Goal: Task Accomplishment & Management: Manage account settings

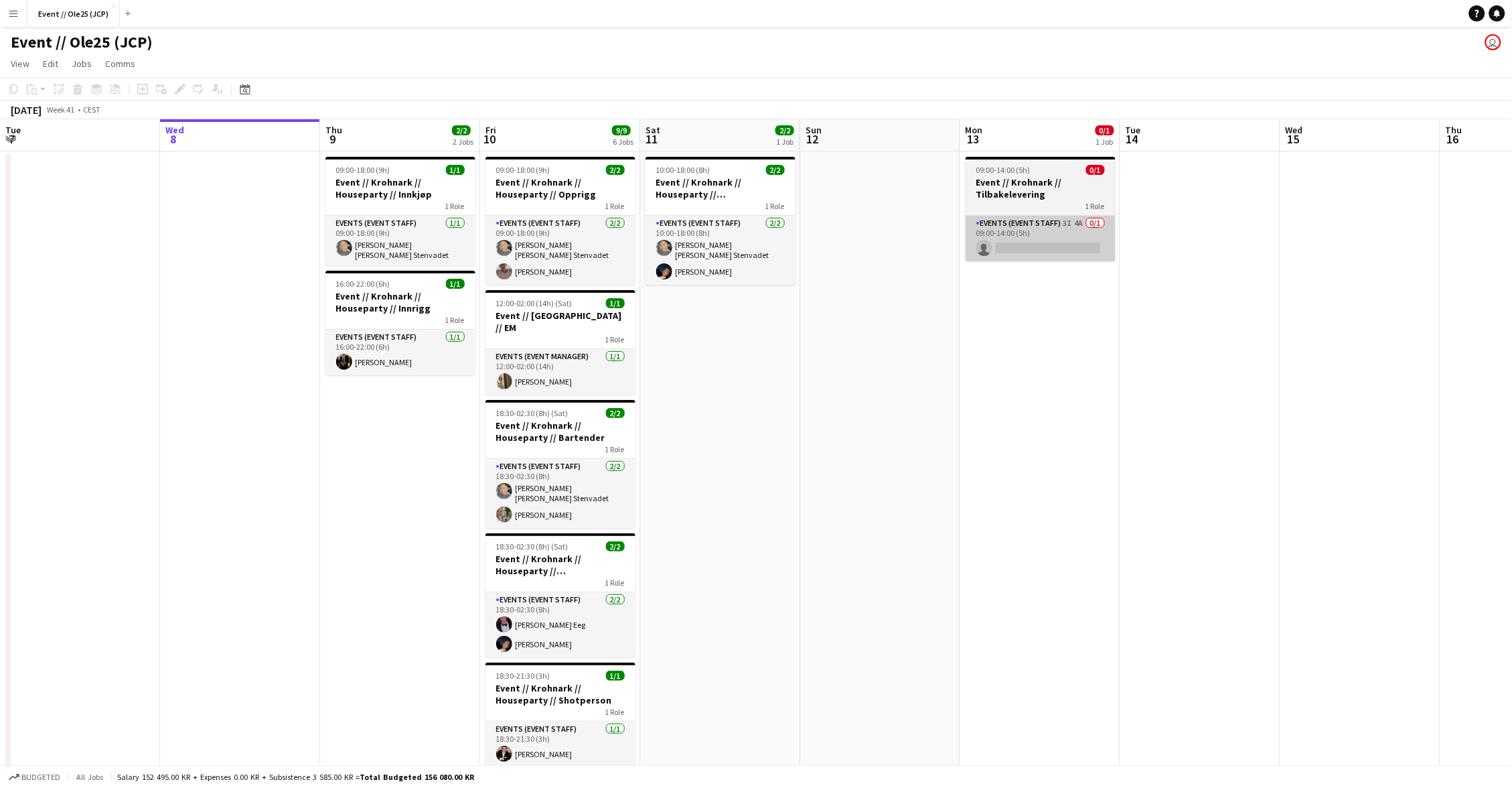
scroll to position [0, 416]
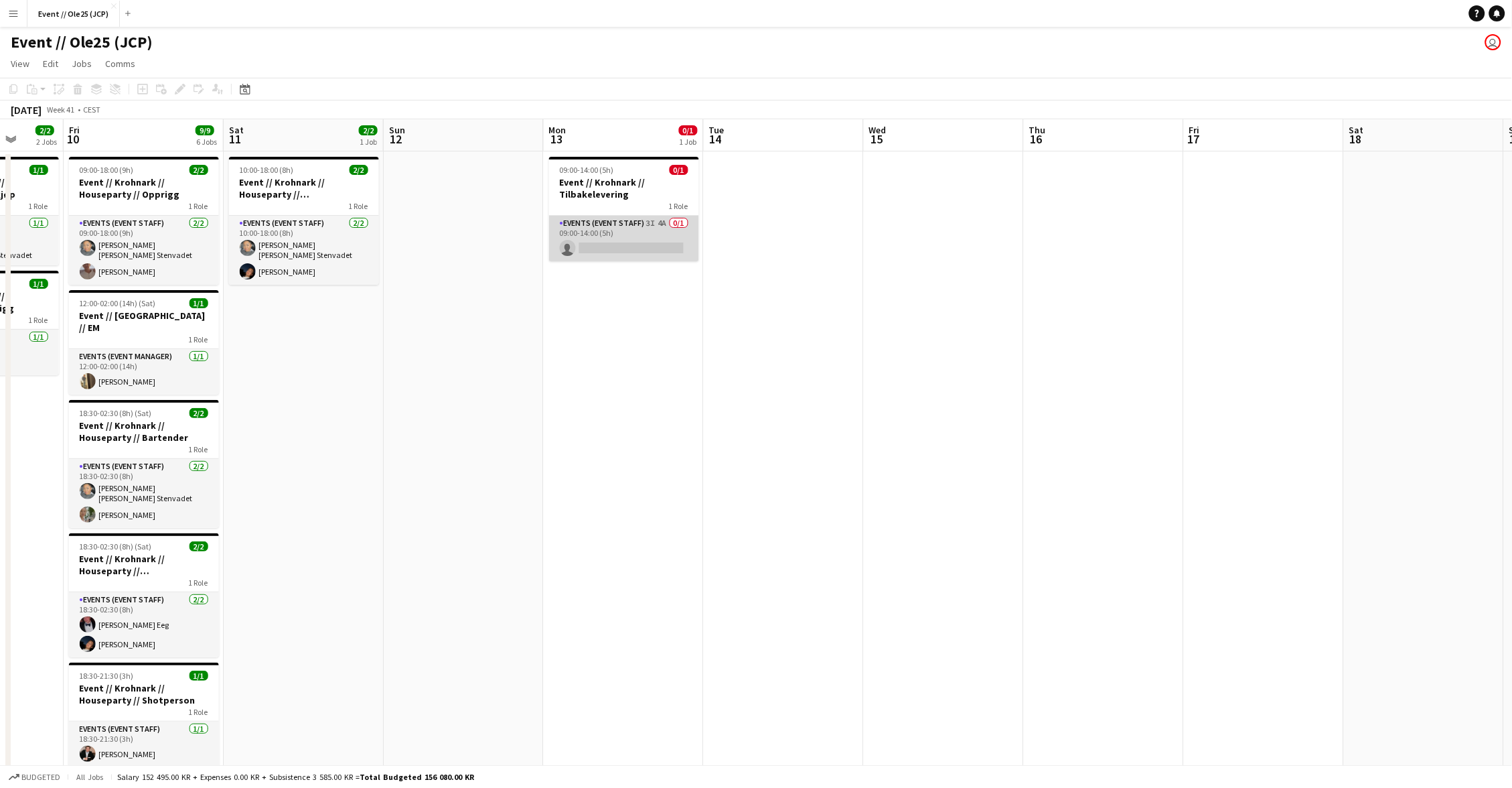
drag, startPoint x: 603, startPoint y: 234, endPoint x: 624, endPoint y: 227, distance: 22.1
click at [603, 234] on app-card-role "Events (Event Staff) 3I 4A 0/1 09:00-14:00 (5h) single-neutral-actions" at bounding box center [624, 238] width 150 height 45
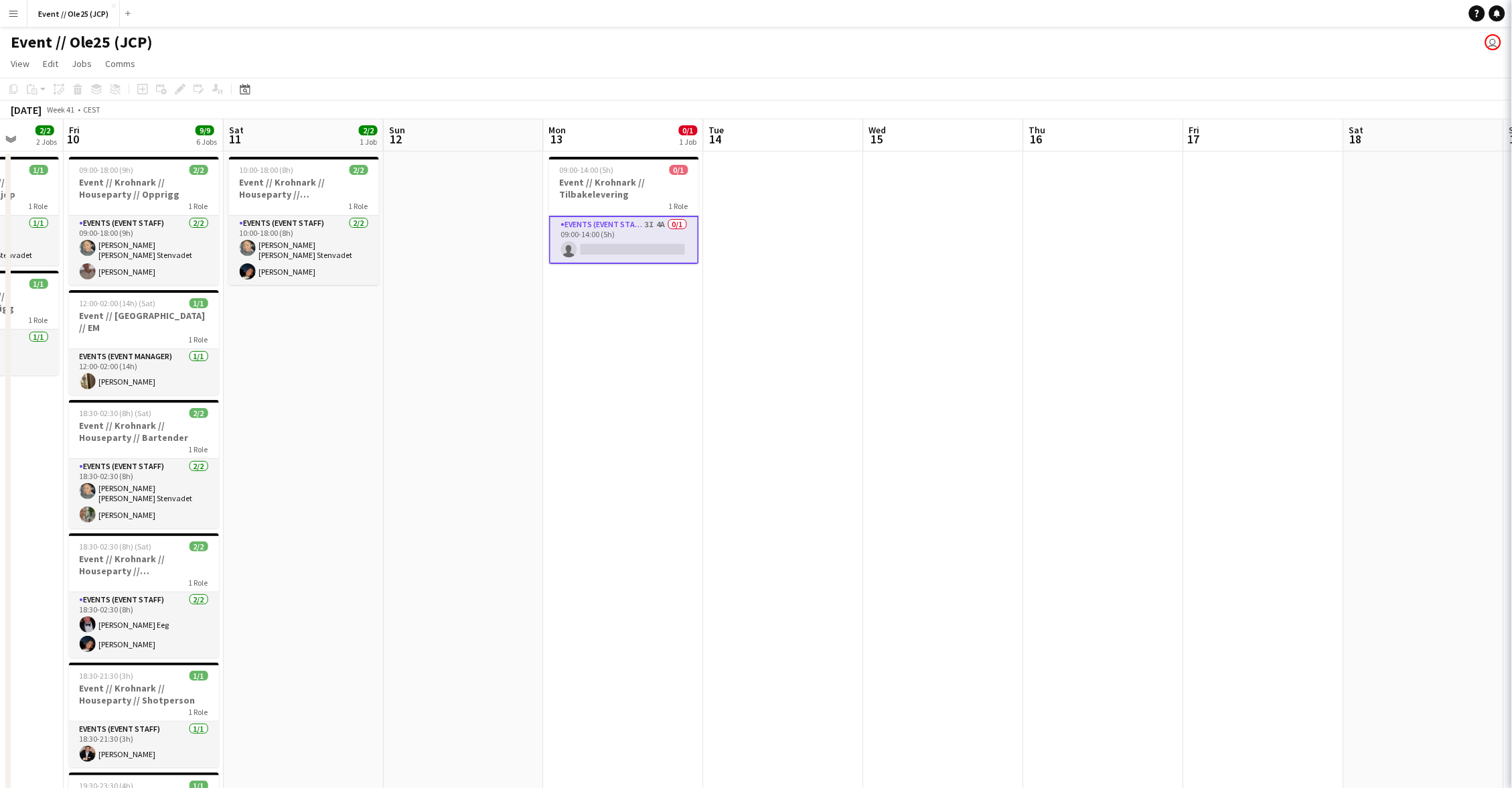
scroll to position [0, 416]
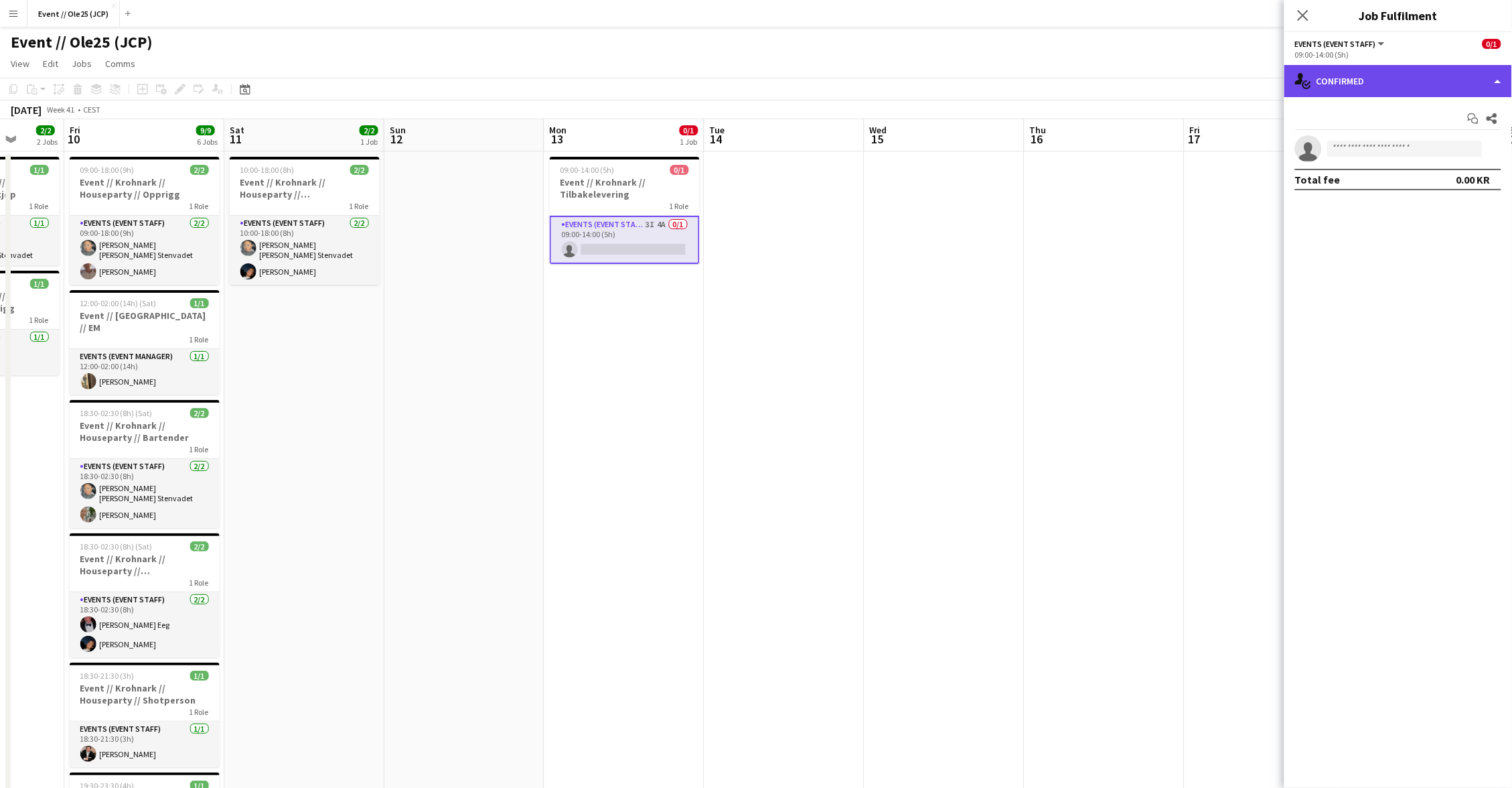
click at [1426, 75] on div "single-neutral-actions-check-2 Confirmed" at bounding box center [1398, 81] width 228 height 32
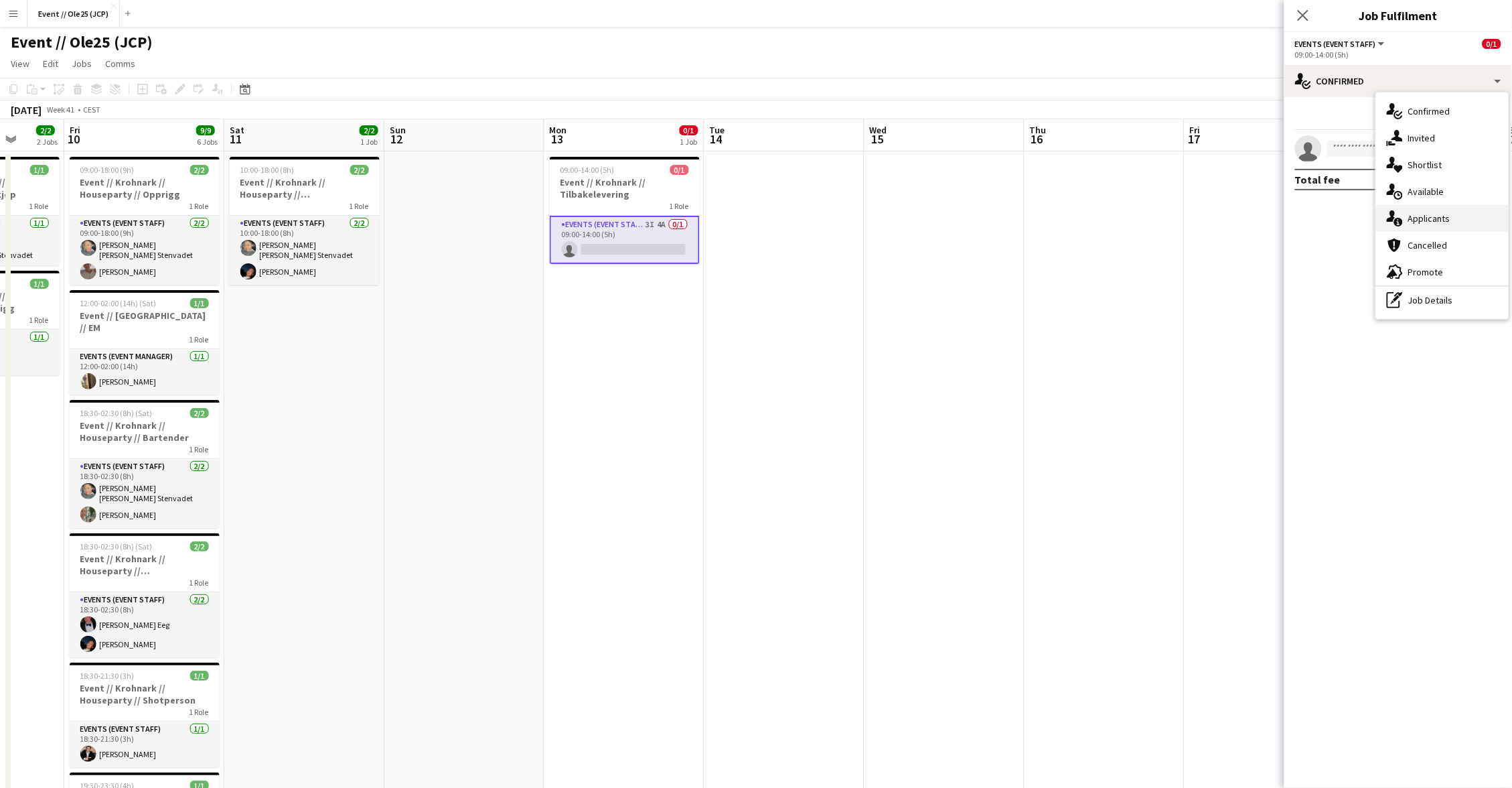
click at [1445, 224] on div "single-neutral-actions-information Applicants" at bounding box center [1442, 218] width 132 height 26
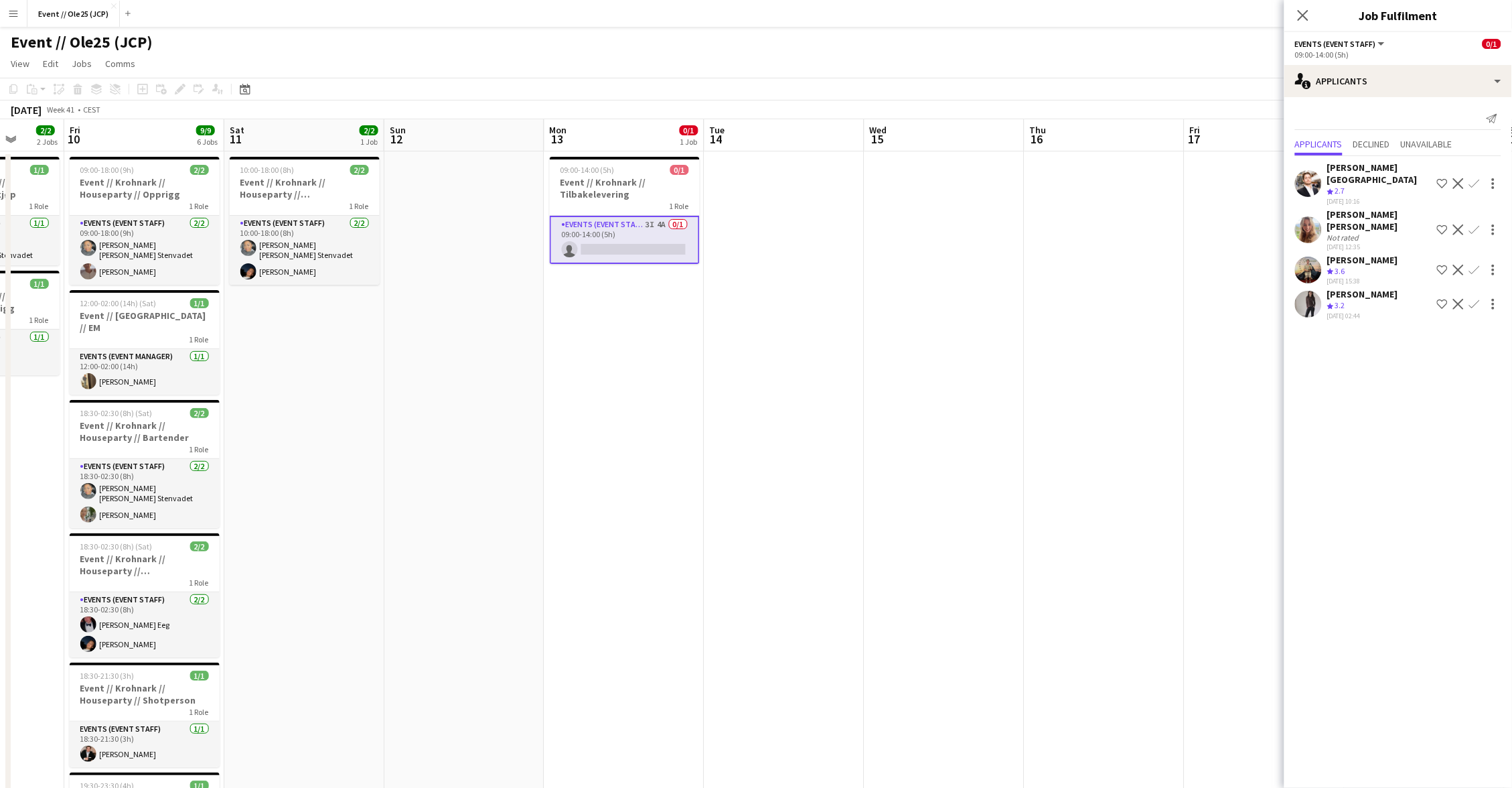
click at [1355, 266] on div "Crew rating 3.6" at bounding box center [1363, 271] width 71 height 11
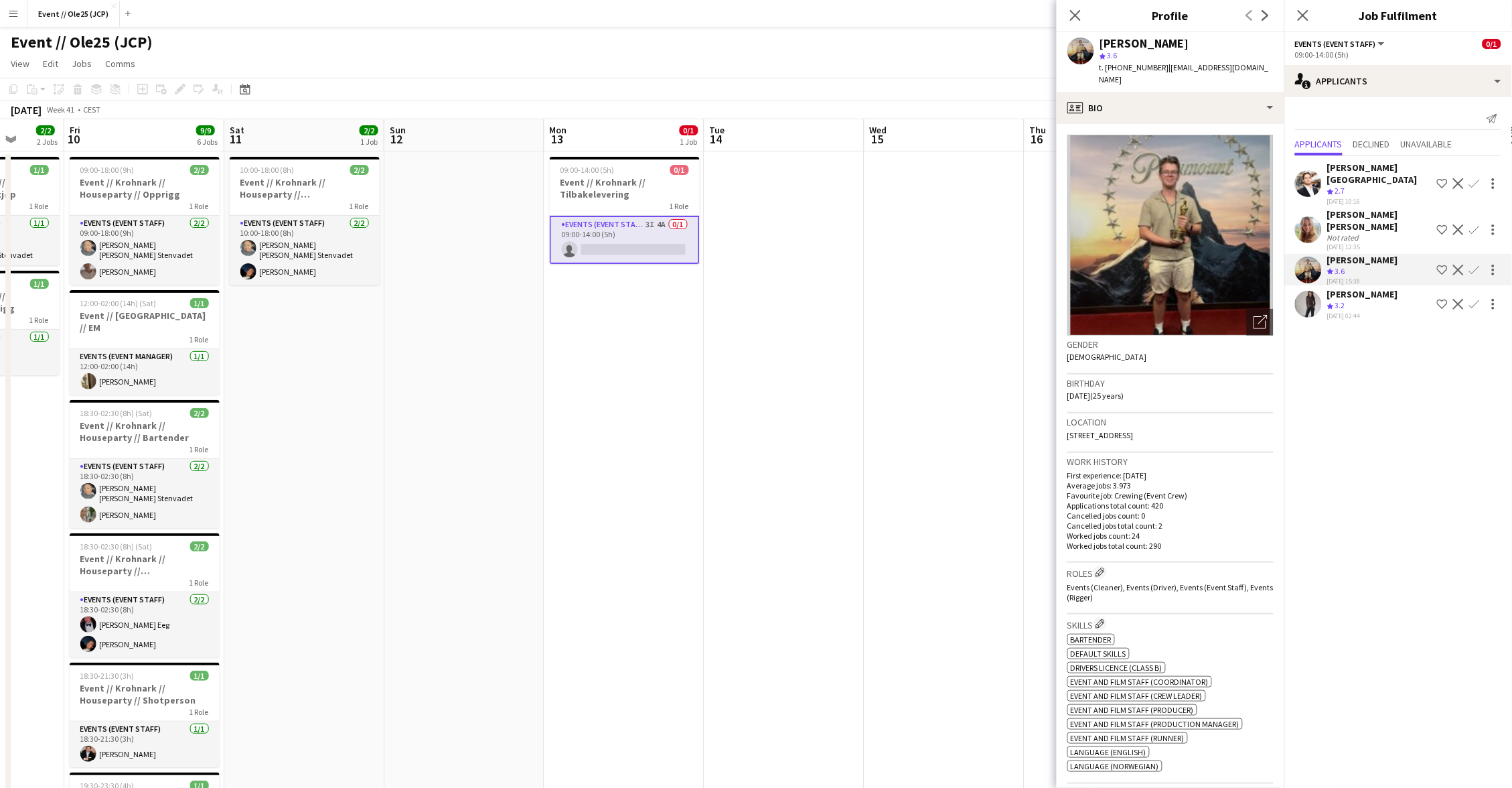
click at [1358, 242] on div "[DATE] 12:35" at bounding box center [1380, 247] width 104 height 9
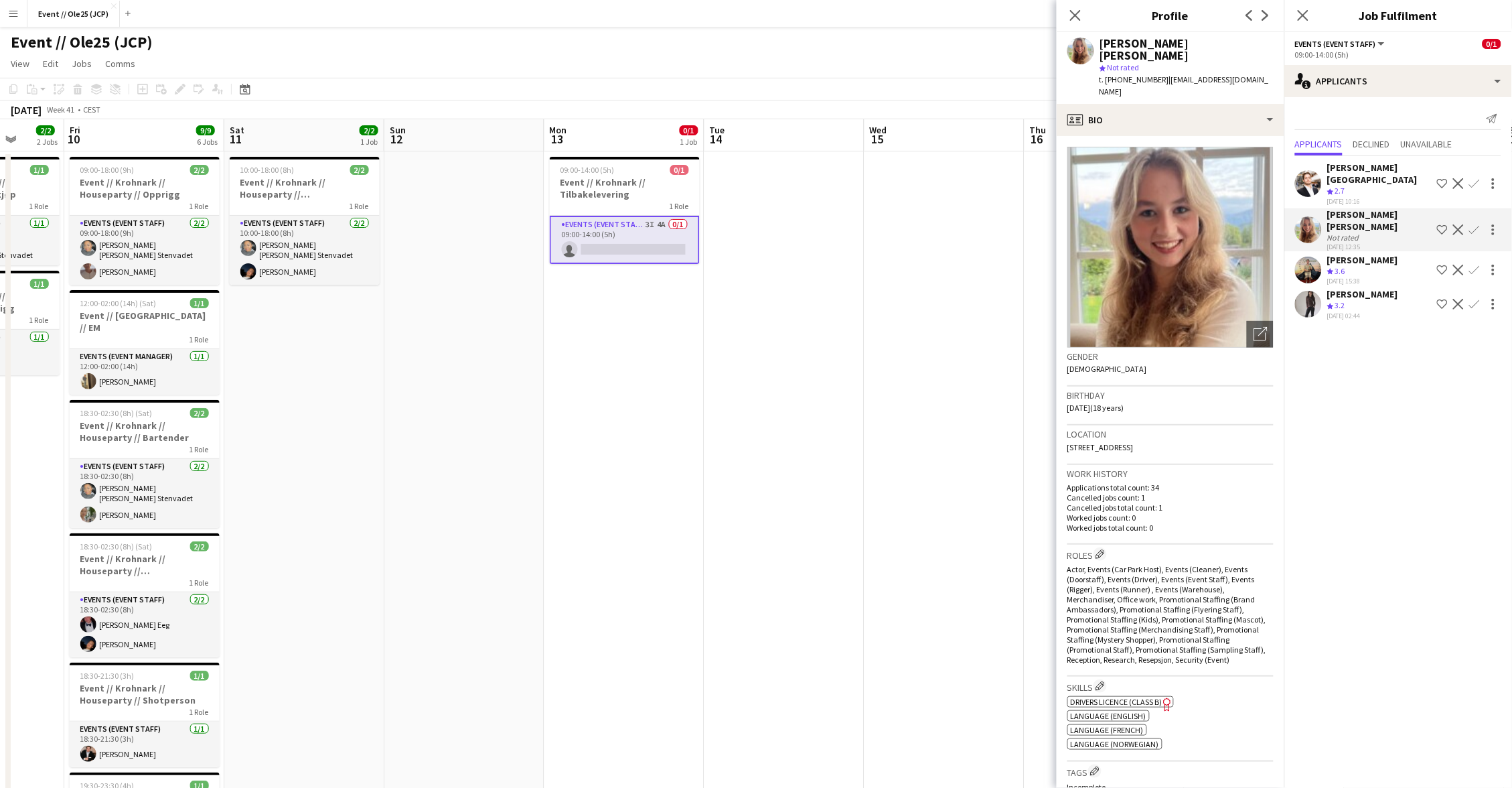
click at [1363, 185] on div "Crew rating 2.7" at bounding box center [1380, 191] width 104 height 11
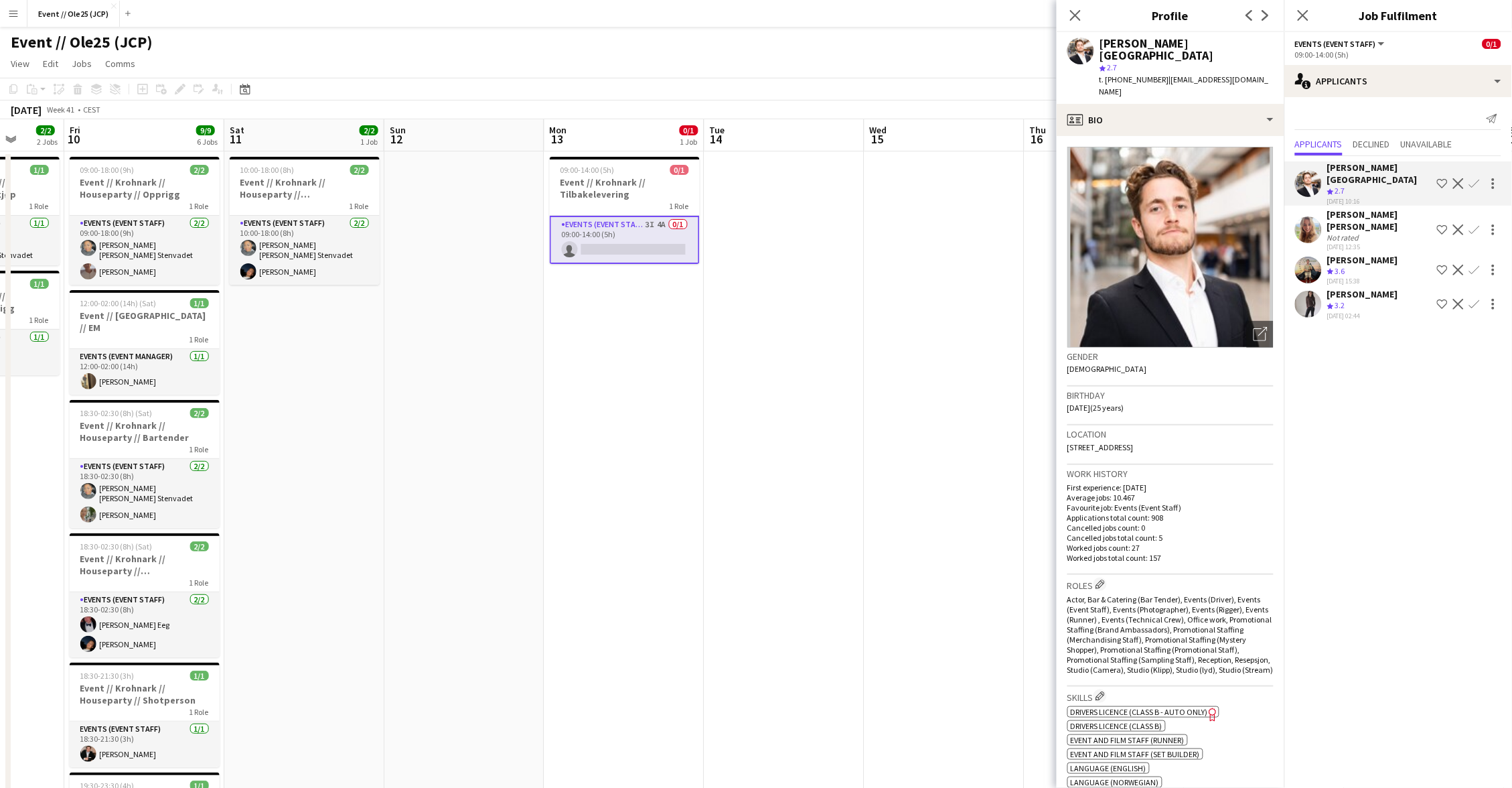
click at [1368, 254] on div "[PERSON_NAME]" at bounding box center [1363, 260] width 71 height 12
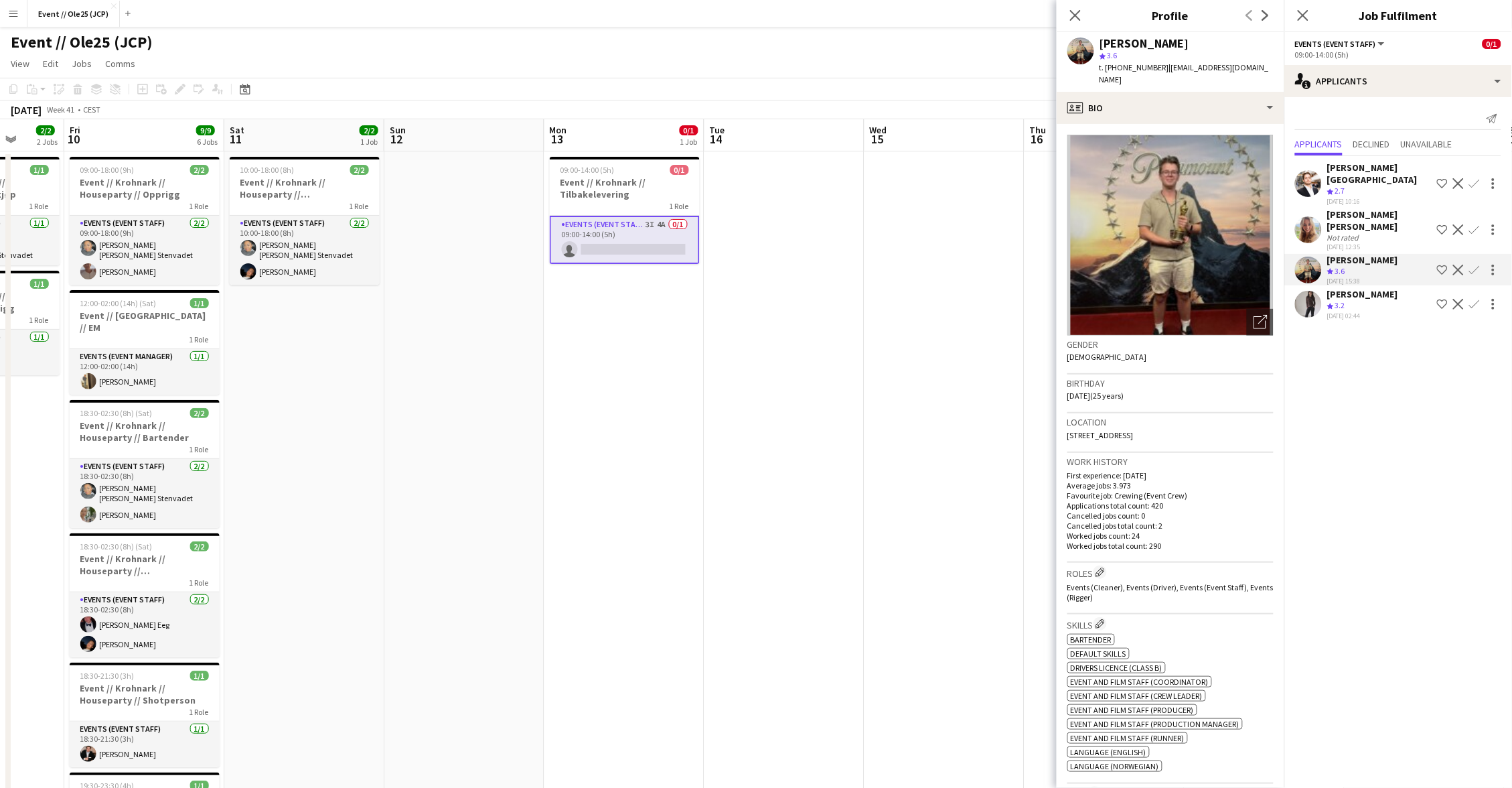
click at [1370, 288] on div "[PERSON_NAME]" at bounding box center [1363, 294] width 71 height 12
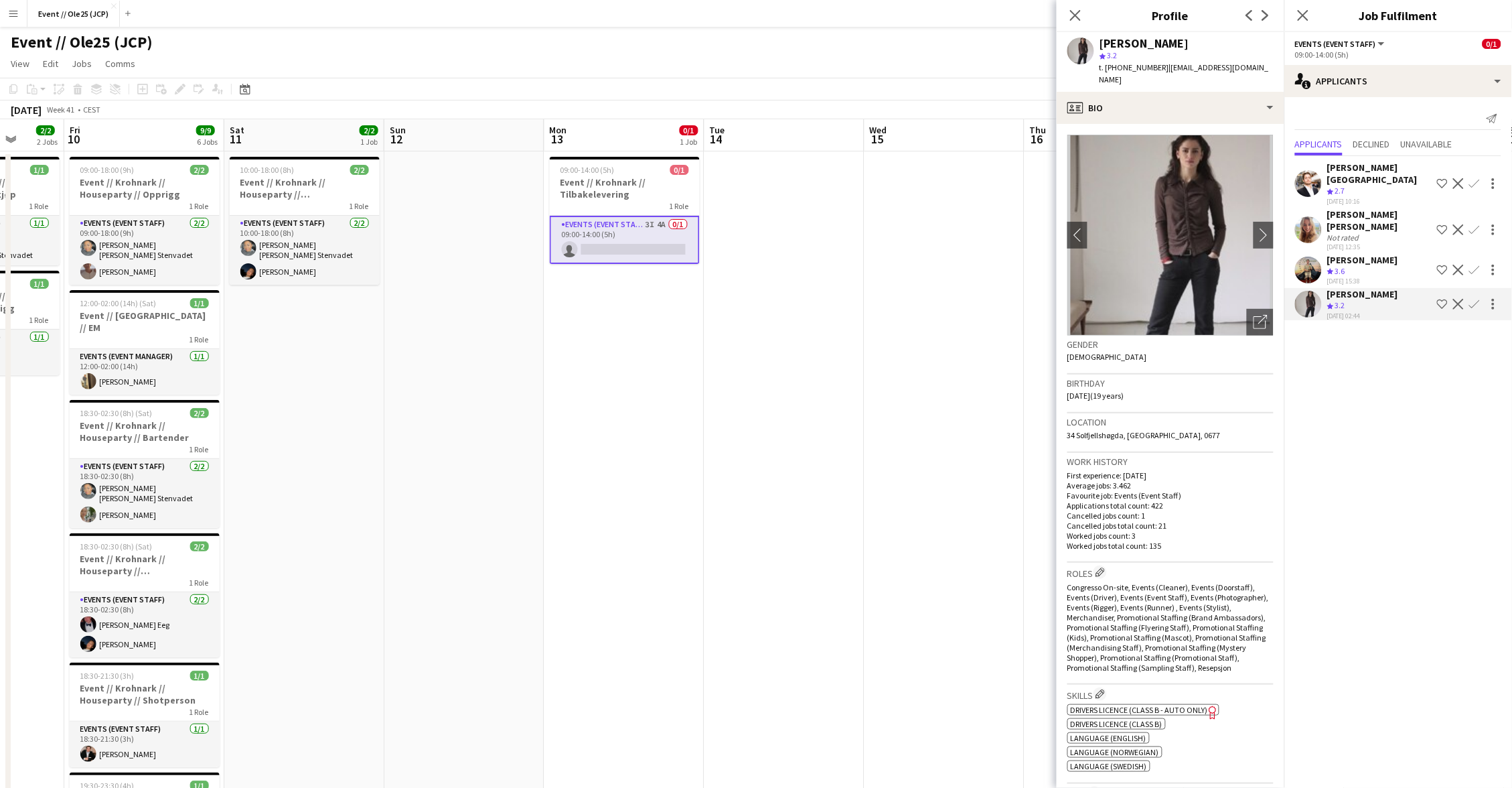
click at [1367, 254] on div "[PERSON_NAME]" at bounding box center [1363, 260] width 71 height 12
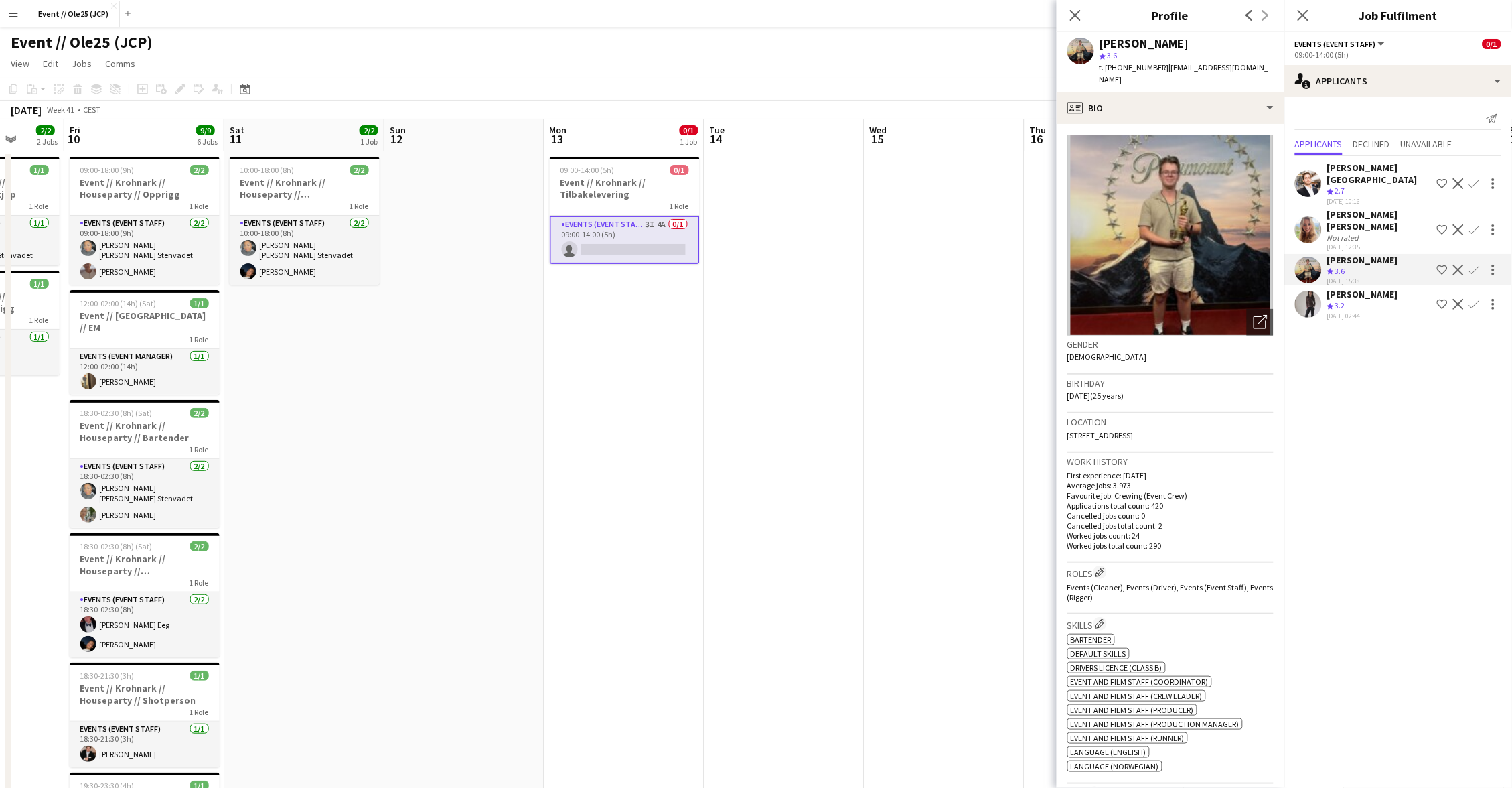
click at [1367, 232] on div "Not rated" at bounding box center [1380, 237] width 104 height 10
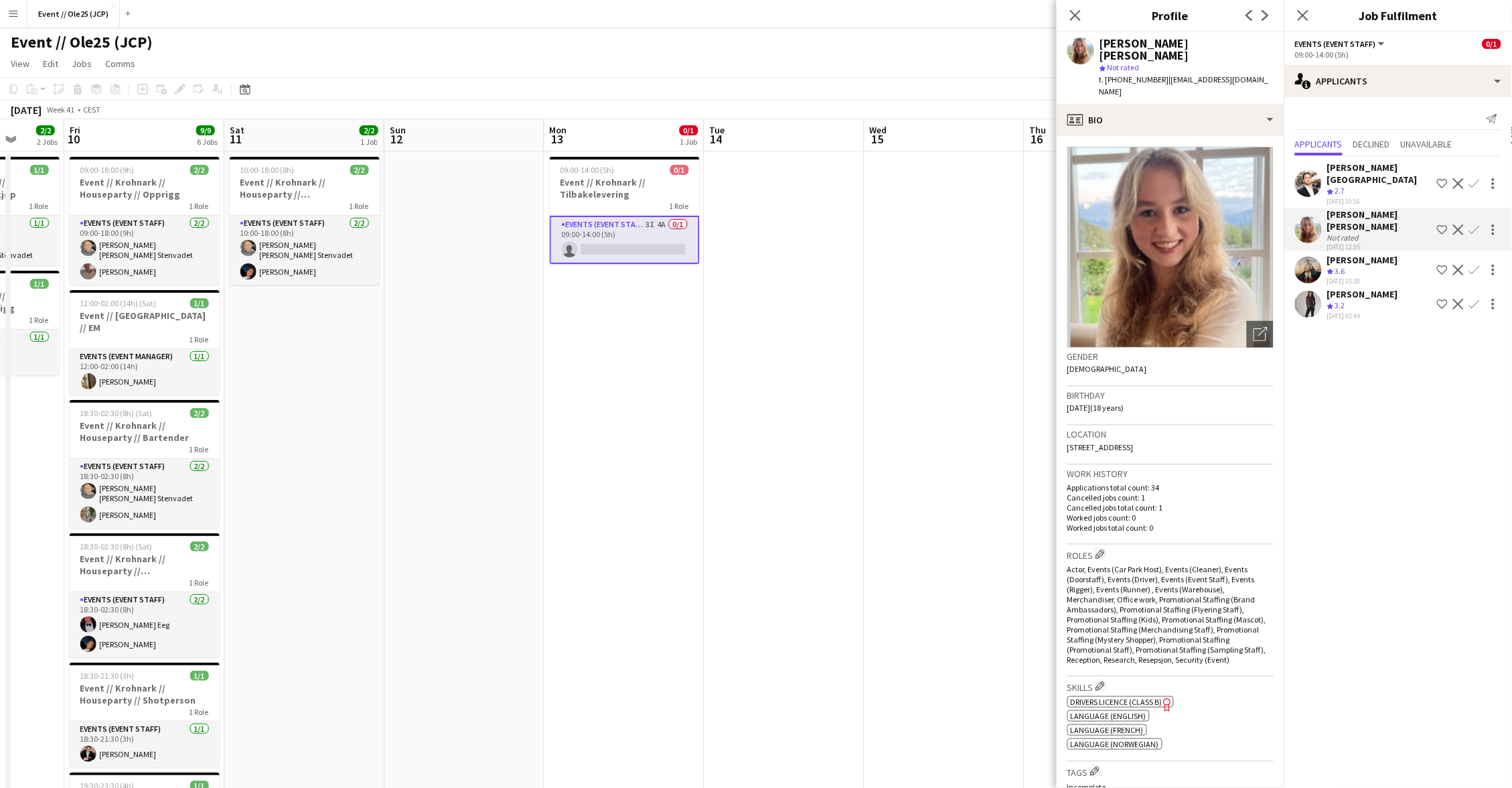
click at [1365, 266] on div "Crew rating 3.6" at bounding box center [1363, 271] width 71 height 11
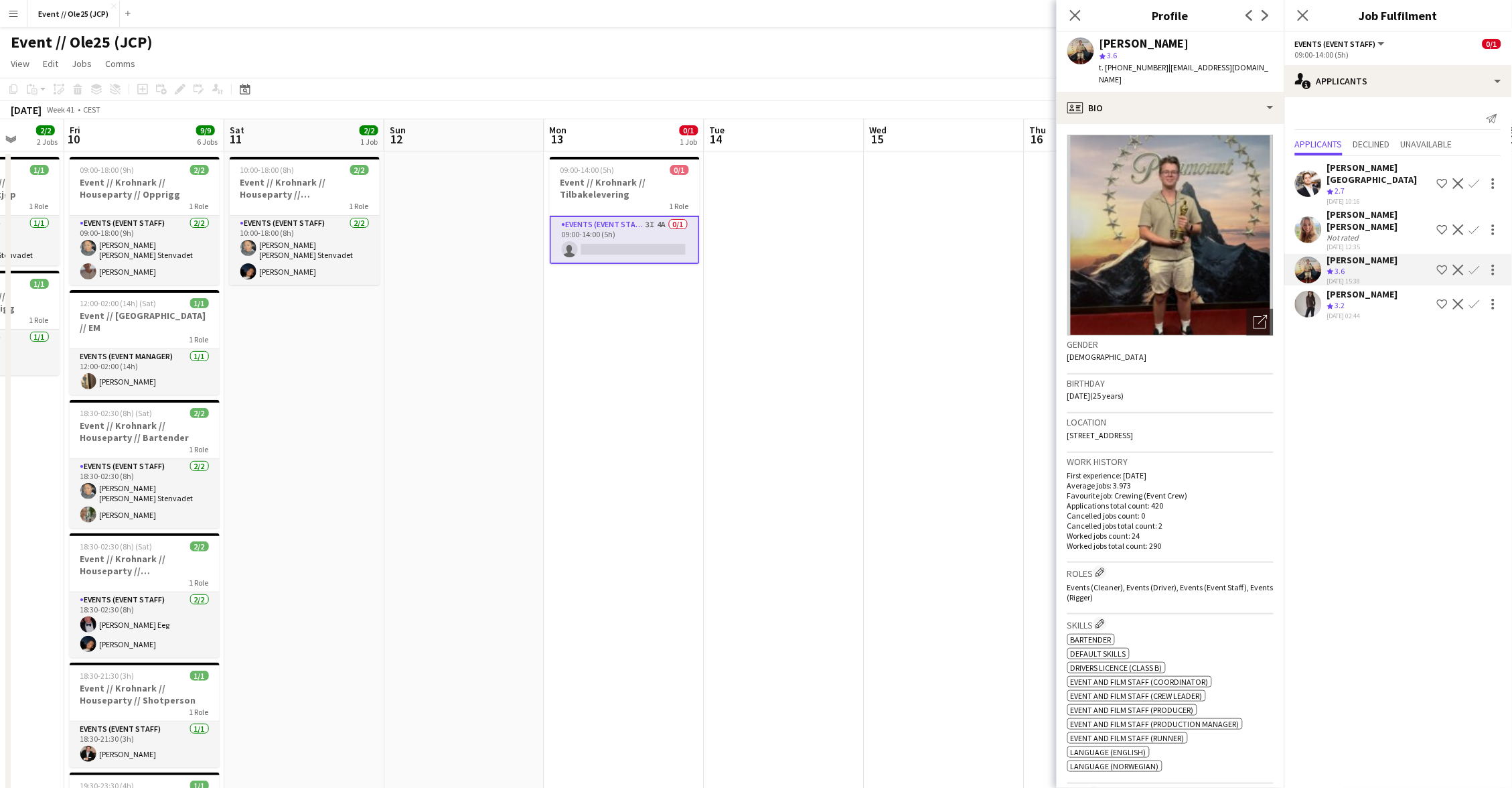
click at [1470, 265] on app-icon "Confirm" at bounding box center [1475, 270] width 11 height 11
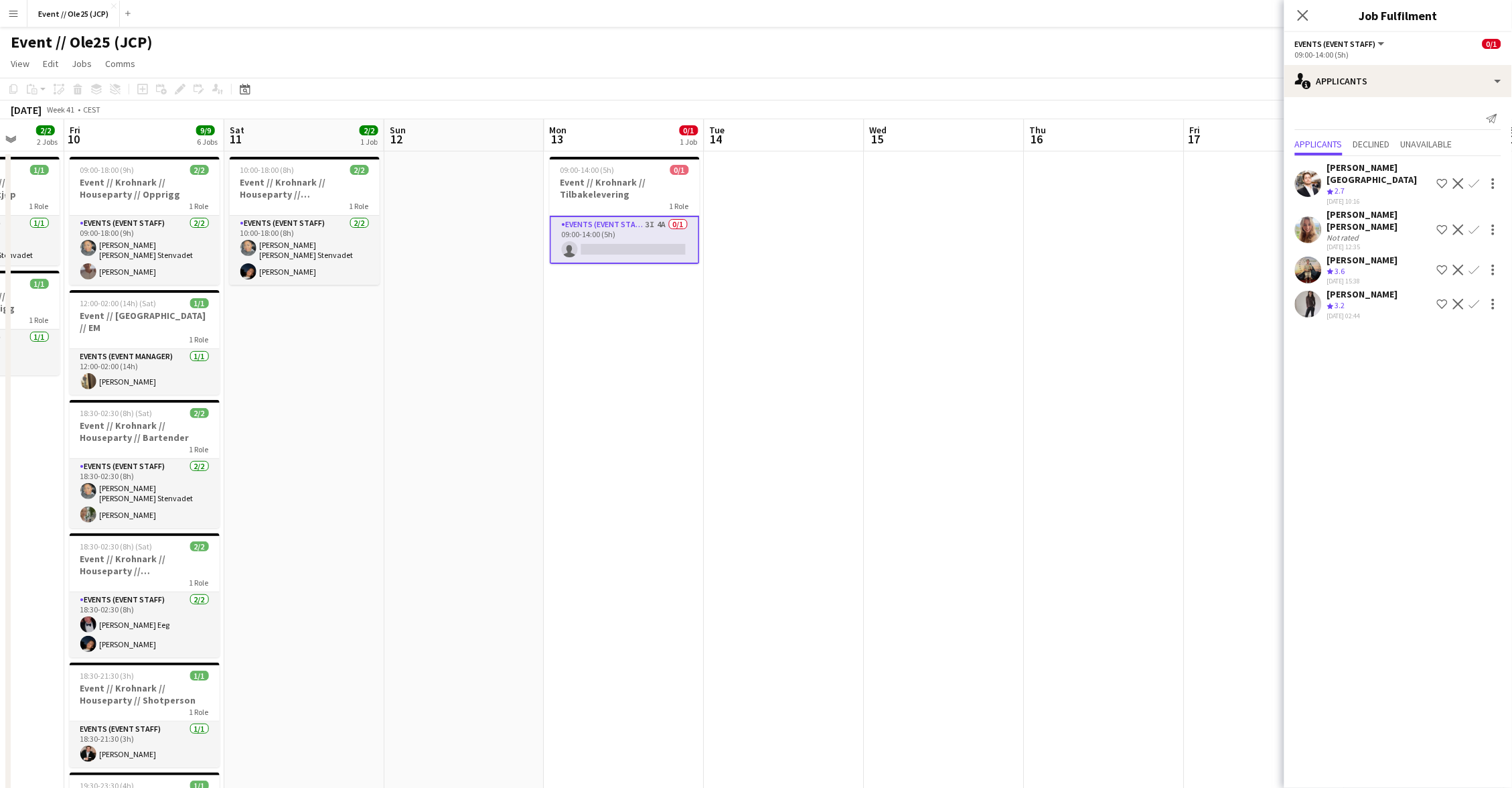
click at [1472, 265] on app-icon "Confirm" at bounding box center [1475, 270] width 11 height 11
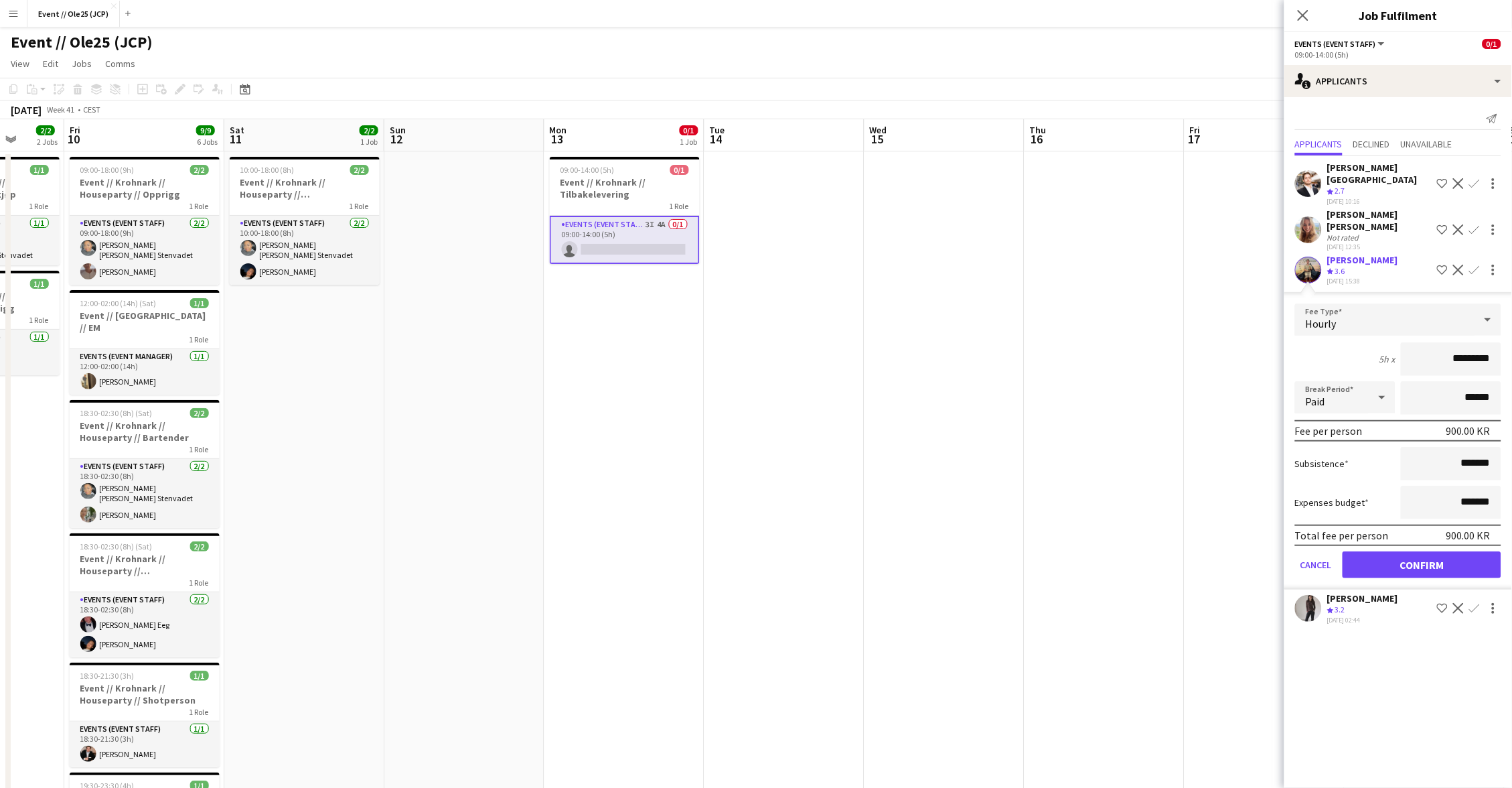
click at [1471, 551] on button "Confirm" at bounding box center [1422, 564] width 159 height 26
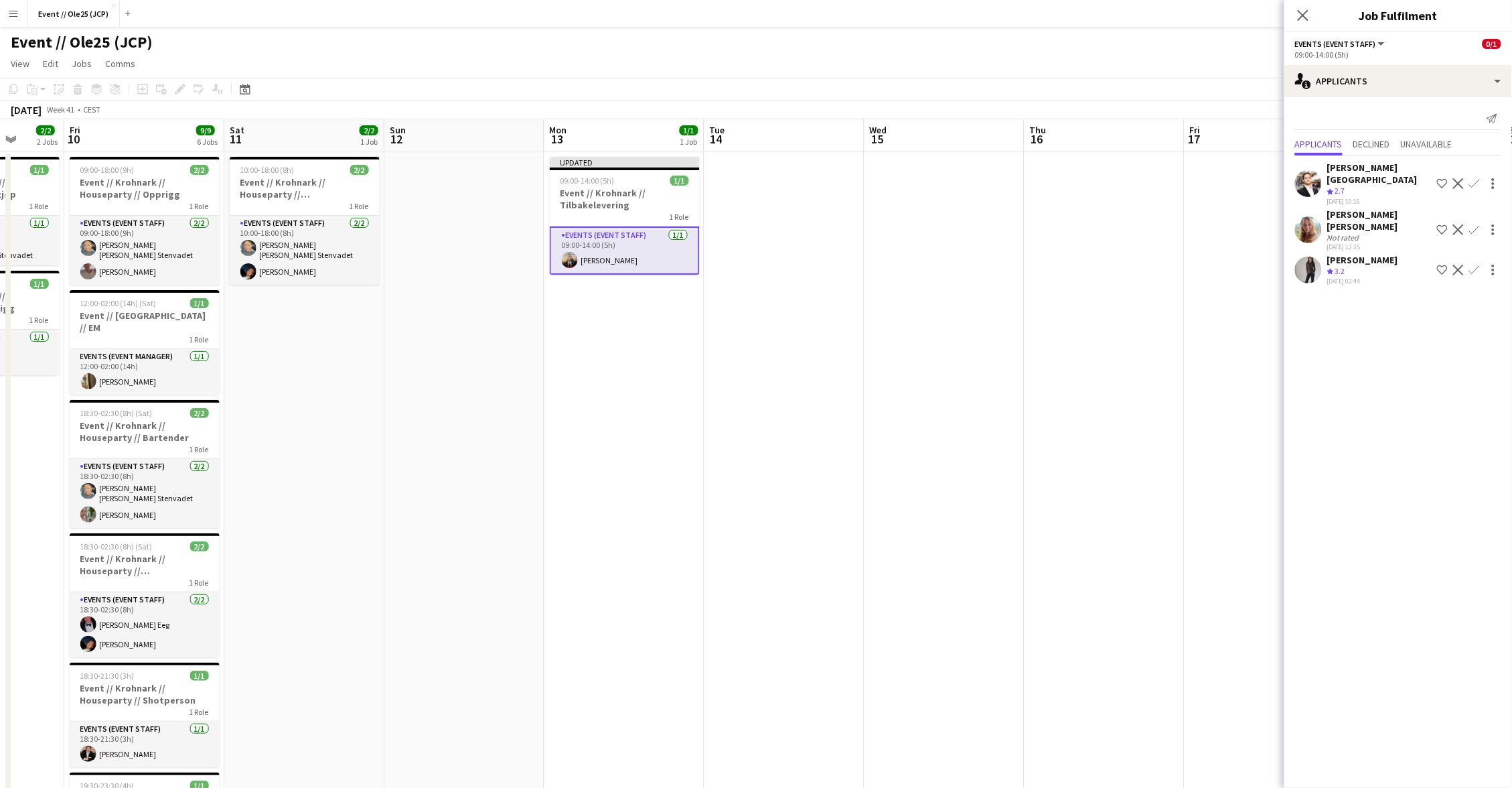
drag, startPoint x: 1109, startPoint y: 341, endPoint x: 1148, endPoint y: 265, distance: 85.4
click at [1108, 341] on app-date-cell at bounding box center [1105, 526] width 160 height 750
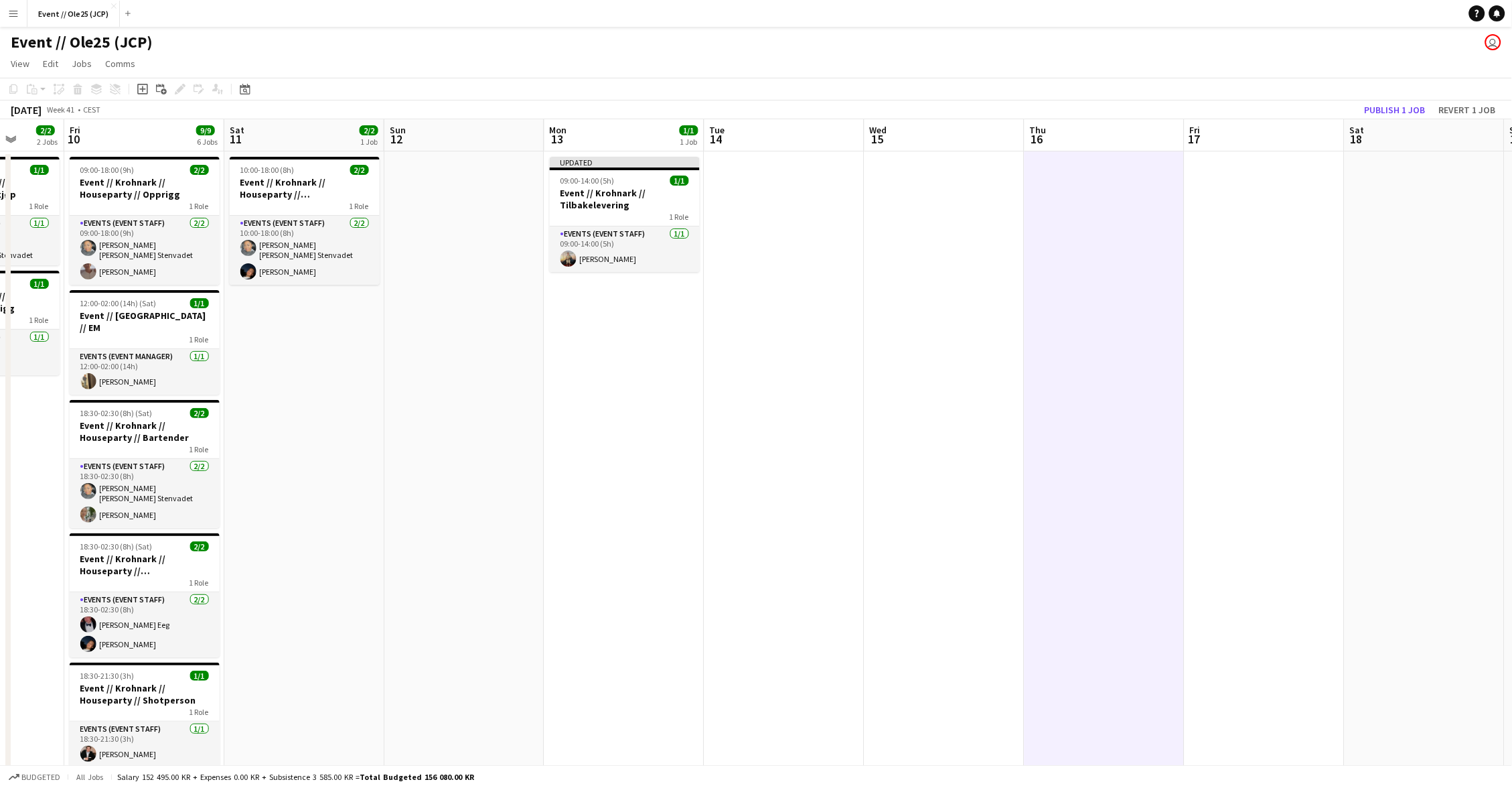
click at [1398, 105] on button "Publish 1 job" at bounding box center [1395, 110] width 72 height 17
